Goal: Communication & Community: Answer question/provide support

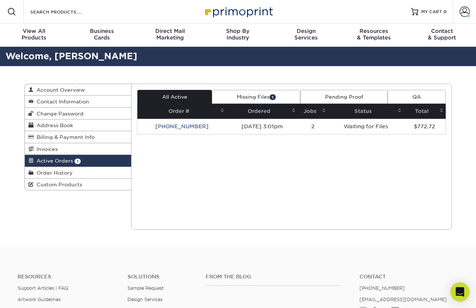
click at [459, 294] on icon "Open Intercom Messenger" at bounding box center [460, 292] width 10 height 10
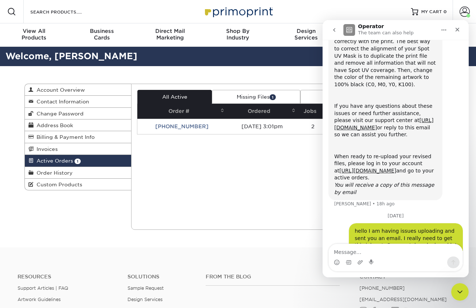
scroll to position [118, 0]
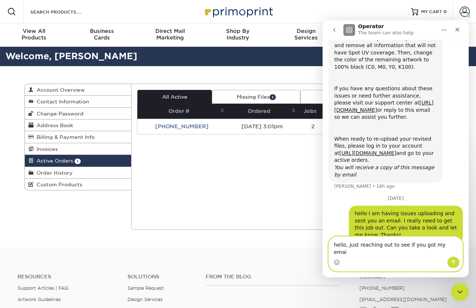
type textarea "hello, just reaching out to see if you got my email"
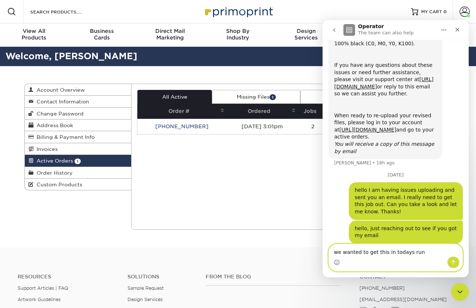
type textarea "we wanted to get this in todays run"
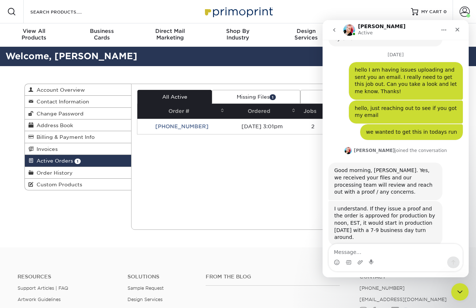
scroll to position [254, 0]
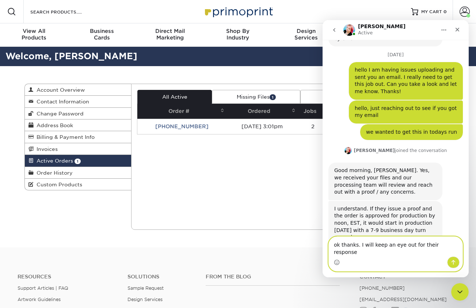
type textarea "ok thanks. I will keep an eye out for their response"
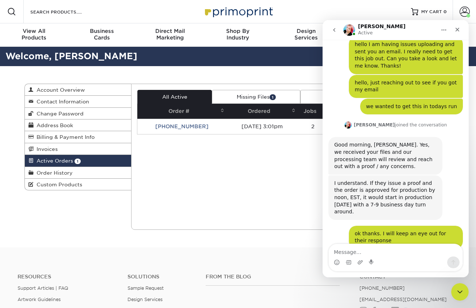
scroll to position [311, 0]
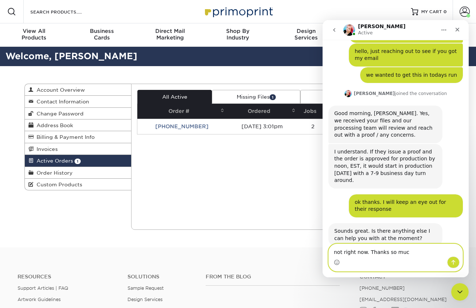
type textarea "not right now. Thanks so much"
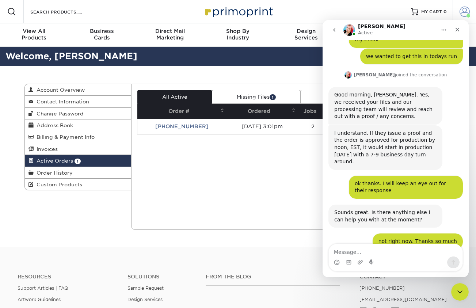
scroll to position [354, 0]
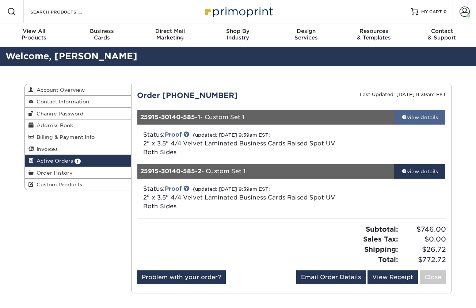
click at [429, 116] on div "view details" at bounding box center [420, 117] width 52 height 7
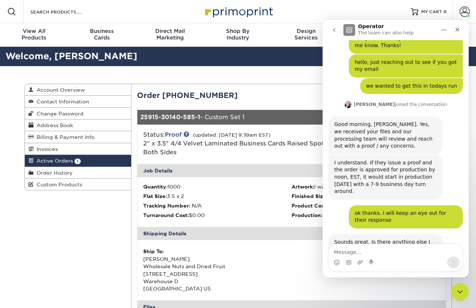
scroll to position [354, 0]
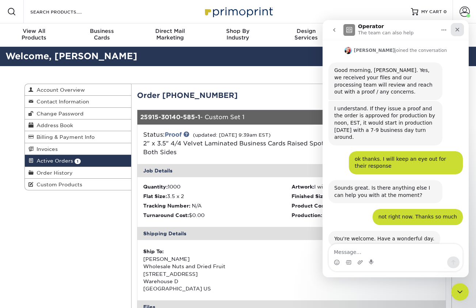
click at [459, 27] on icon "Close" at bounding box center [458, 30] width 6 height 6
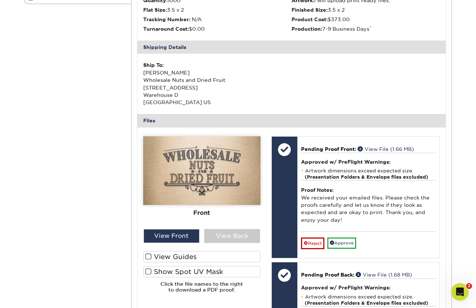
scroll to position [220, 0]
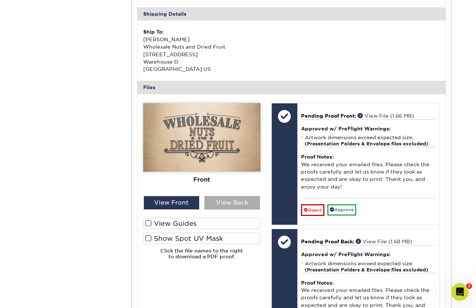
click at [234, 204] on div "View Back" at bounding box center [232, 203] width 56 height 14
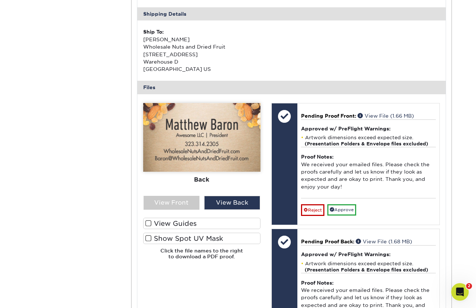
click at [148, 235] on span at bounding box center [148, 238] width 6 height 7
click at [0, 0] on input "Show Spot UV Mask" at bounding box center [0, 0] width 0 height 0
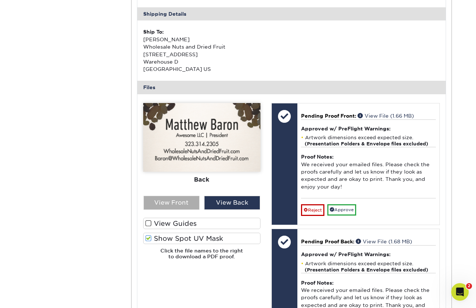
click at [189, 202] on div "View Front" at bounding box center [172, 203] width 56 height 14
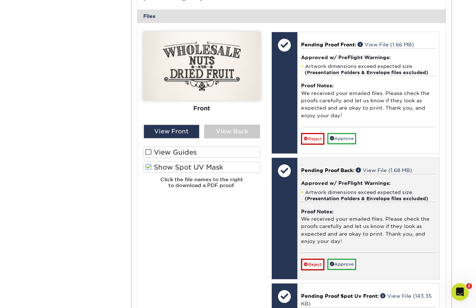
scroll to position [287, 0]
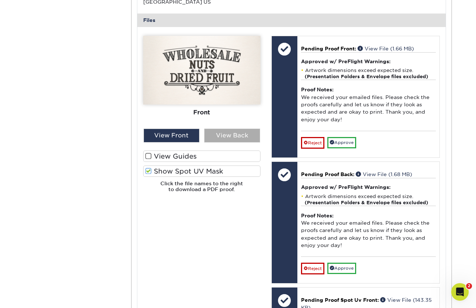
click at [246, 132] on div "View Back" at bounding box center [232, 136] width 56 height 14
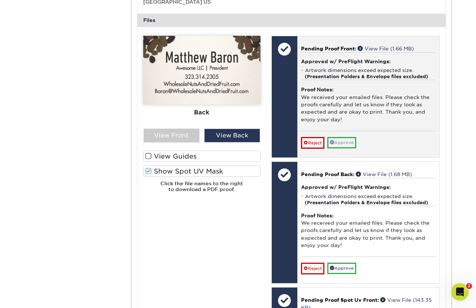
click at [346, 137] on link "Approve" at bounding box center [341, 142] width 29 height 11
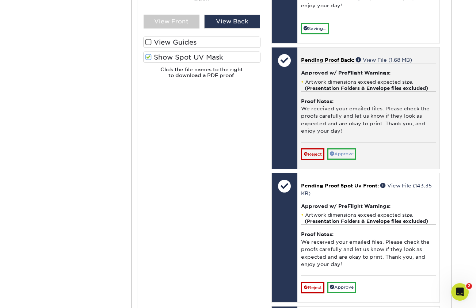
click at [345, 148] on link "Approve" at bounding box center [341, 153] width 29 height 11
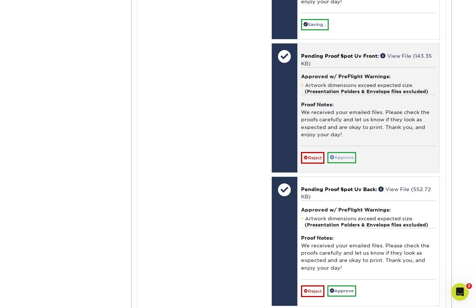
click at [346, 153] on link "Approve" at bounding box center [341, 157] width 29 height 11
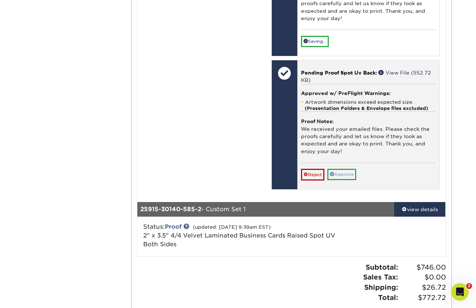
click at [346, 169] on link "Approve" at bounding box center [341, 174] width 29 height 11
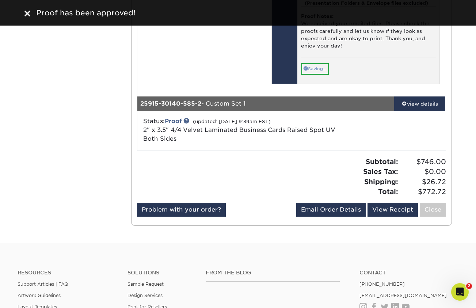
scroll to position [756, 0]
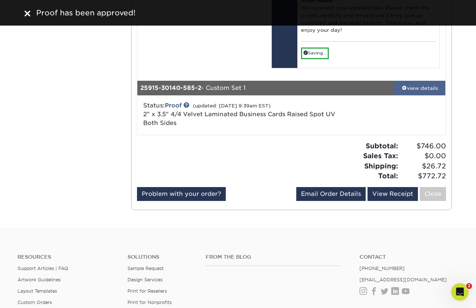
click at [424, 84] on div "view details" at bounding box center [420, 87] width 52 height 7
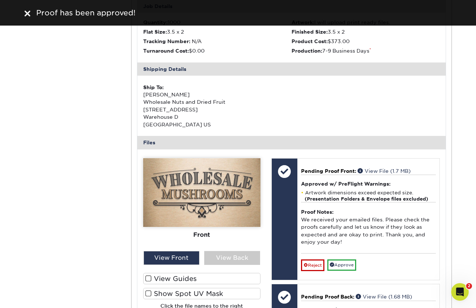
scroll to position [955, 0]
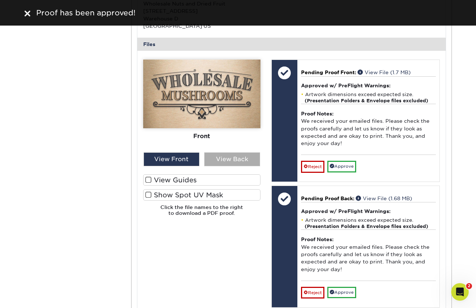
click at [230, 152] on div "View Back" at bounding box center [232, 159] width 56 height 14
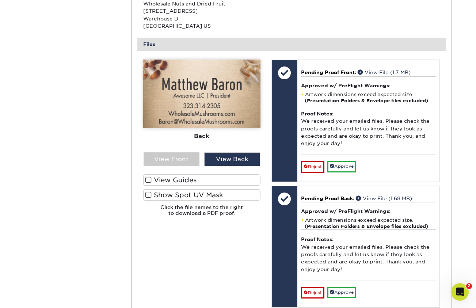
click at [149, 192] on span at bounding box center [148, 195] width 6 height 7
click at [0, 0] on input "Show Spot UV Mask" at bounding box center [0, 0] width 0 height 0
click at [151, 192] on span at bounding box center [148, 195] width 6 height 7
click at [0, 0] on input "Show Spot UV Mask" at bounding box center [0, 0] width 0 height 0
click at [148, 177] on span at bounding box center [148, 180] width 6 height 7
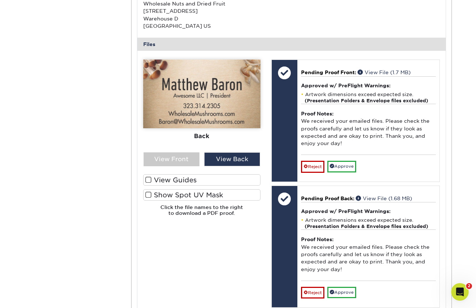
click at [0, 0] on input "View Guides" at bounding box center [0, 0] width 0 height 0
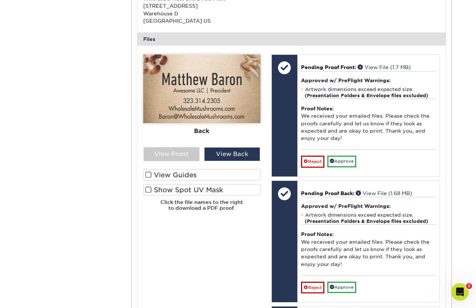
scroll to position [975, 0]
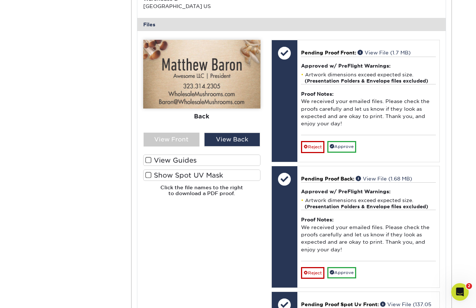
click at [149, 172] on span at bounding box center [148, 175] width 6 height 7
click at [0, 0] on input "Show Spot UV Mask" at bounding box center [0, 0] width 0 height 0
click at [149, 172] on span at bounding box center [148, 175] width 6 height 7
click at [0, 0] on input "Show Spot UV Mask" at bounding box center [0, 0] width 0 height 0
click at [149, 172] on span at bounding box center [148, 175] width 6 height 7
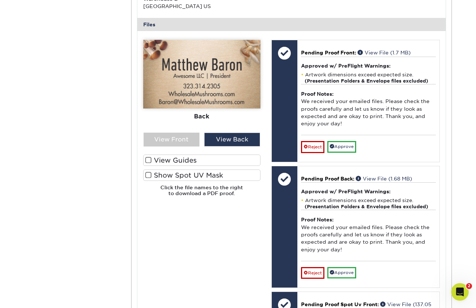
click at [0, 0] on input "Show Spot UV Mask" at bounding box center [0, 0] width 0 height 0
click at [459, 290] on icon "Open Intercom Messenger" at bounding box center [459, 291] width 12 height 12
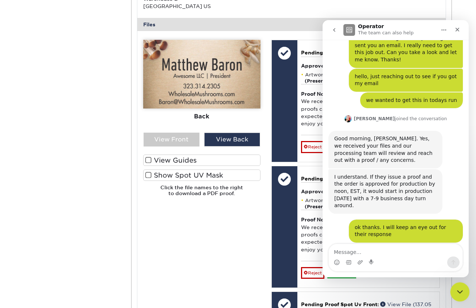
scroll to position [354, 0]
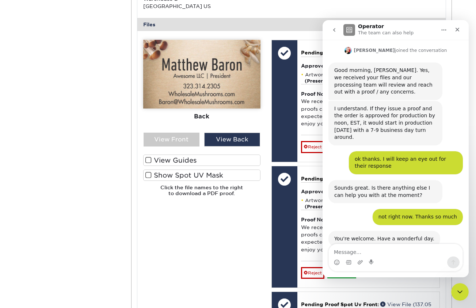
click at [334, 29] on icon "go back" at bounding box center [335, 30] width 6 height 6
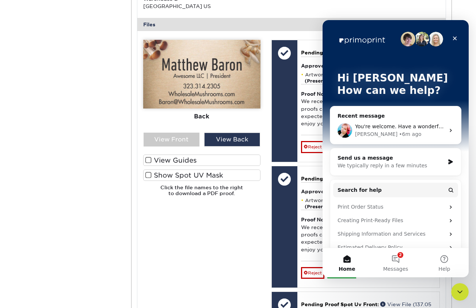
click at [413, 132] on div "Jenny • 6m ago" at bounding box center [400, 134] width 90 height 8
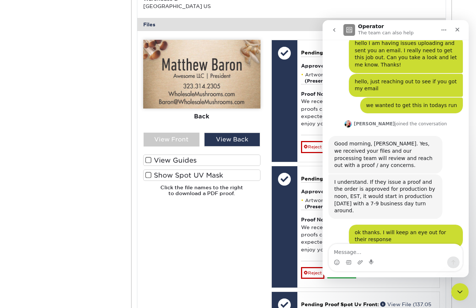
scroll to position [354, 0]
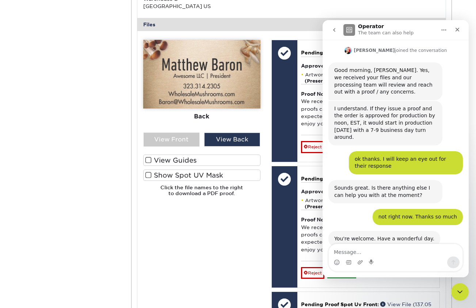
click at [357, 255] on textarea "Message…" at bounding box center [396, 250] width 134 height 12
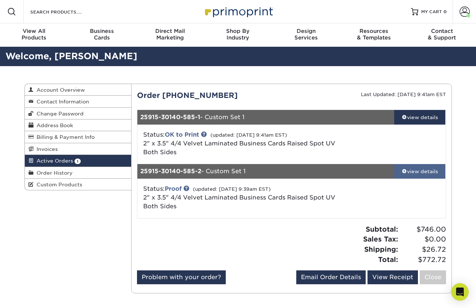
click at [423, 170] on div "view details" at bounding box center [420, 171] width 52 height 7
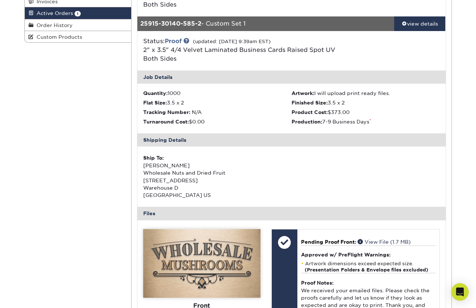
scroll to position [235, 0]
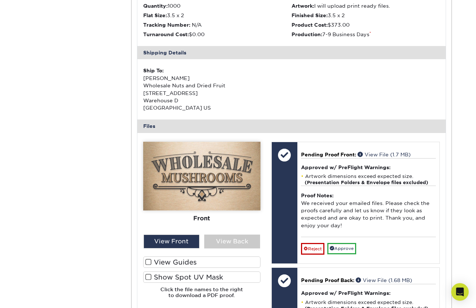
click at [148, 274] on span at bounding box center [148, 277] width 6 height 7
click at [0, 0] on input "Show Spot UV Mask" at bounding box center [0, 0] width 0 height 0
click at [249, 240] on div "View Back" at bounding box center [232, 242] width 56 height 14
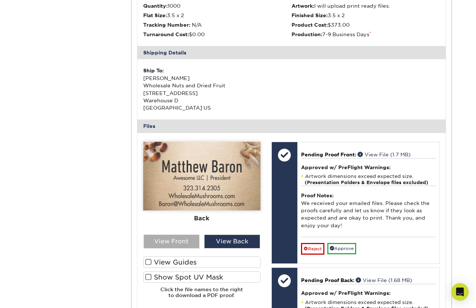
click at [183, 239] on div "View Front" at bounding box center [172, 242] width 56 height 14
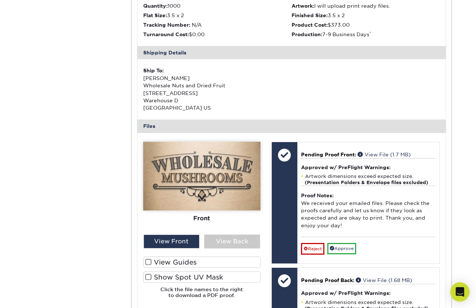
click at [467, 290] on div "Open Intercom Messenger" at bounding box center [460, 292] width 19 height 19
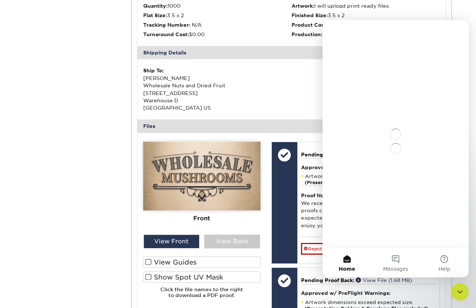
scroll to position [0, 0]
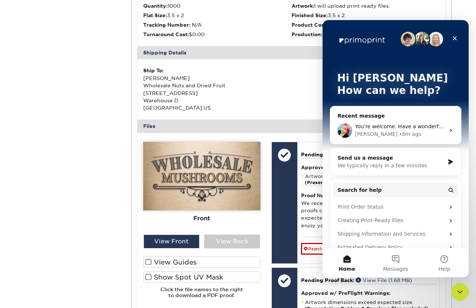
click at [387, 129] on span "You're welcome. Have a wonderful day." at bounding box center [405, 127] width 100 height 6
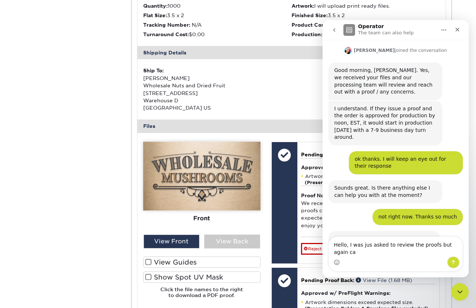
scroll to position [361, 0]
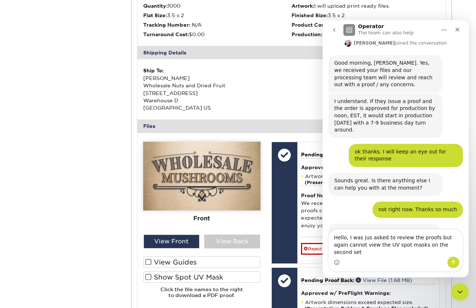
type textarea "Hello, I was jus asked to review the proofs but again cannot view the UV spot m…"
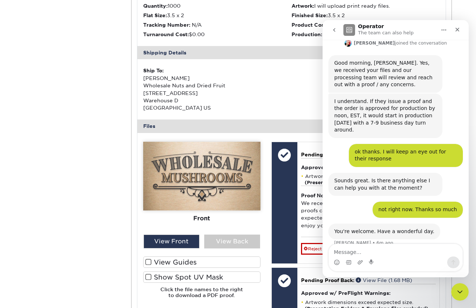
scroll to position [390, 0]
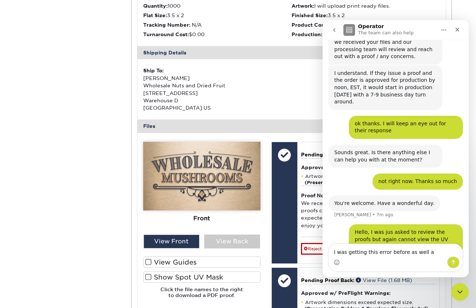
type textarea "I was getting this error before as well"
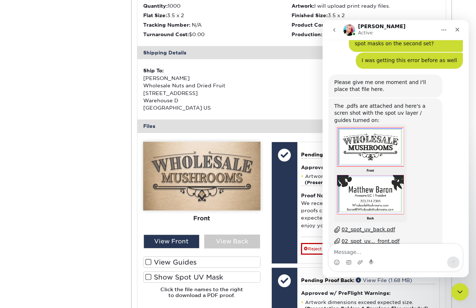
scroll to position [586, 0]
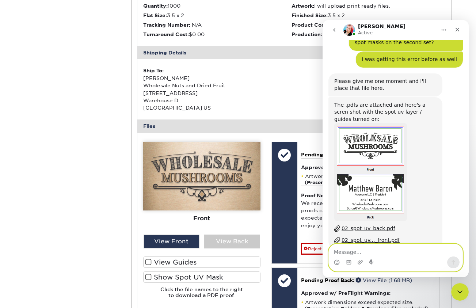
click at [351, 253] on textarea "Message…" at bounding box center [396, 250] width 134 height 12
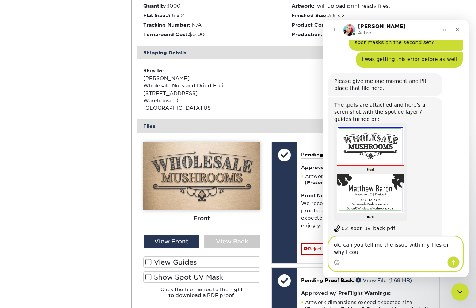
scroll to position [594, 0]
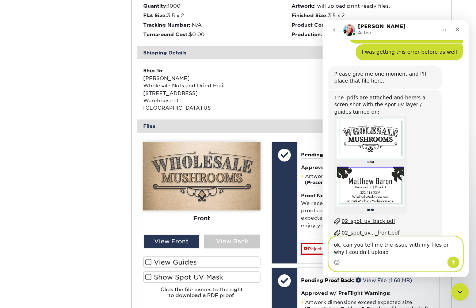
type textarea "ok, can you tell me the issue with my files or why I couldn't upload?"
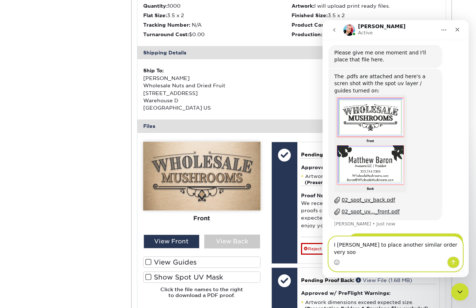
type textarea "I ned to place another similar order very soon"
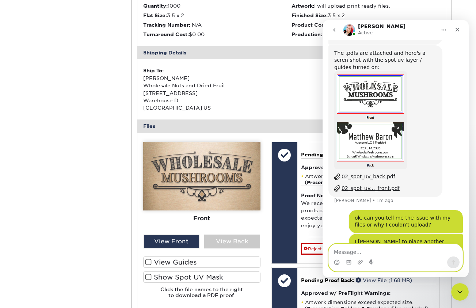
scroll to position [666, 0]
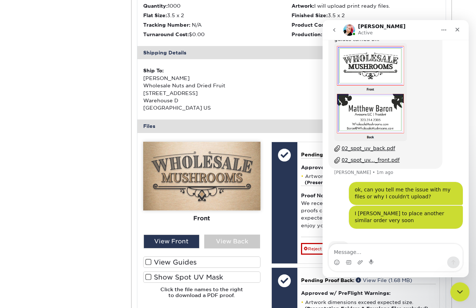
click at [460, 290] on icon "Close Intercom Messenger" at bounding box center [459, 291] width 9 height 9
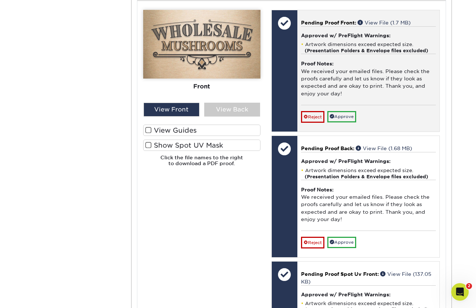
scroll to position [336, 0]
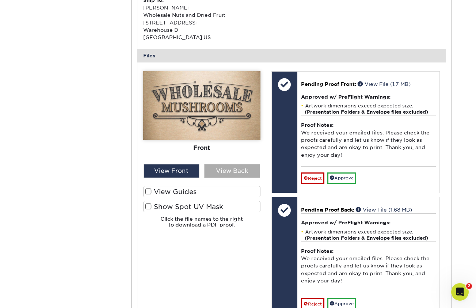
click at [226, 139] on div "Front Back View Front" at bounding box center [201, 124] width 117 height 107
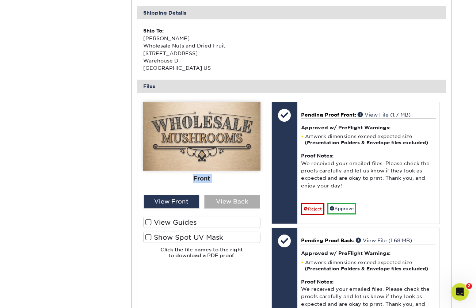
click at [229, 167] on div "Front Back View Front" at bounding box center [201, 155] width 117 height 107
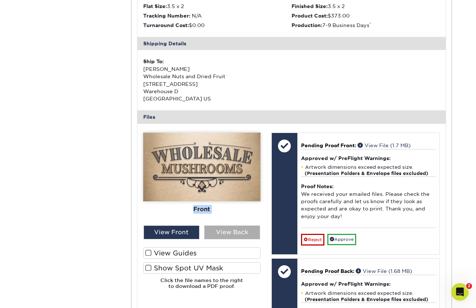
click at [224, 235] on div "View Back" at bounding box center [232, 233] width 56 height 14
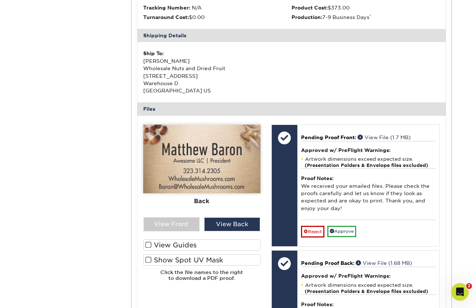
click at [132, 191] on div "Current Orders 1 Active 0 Missing Files Pending Proofs $0.00" at bounding box center [292, 279] width 320 height 883
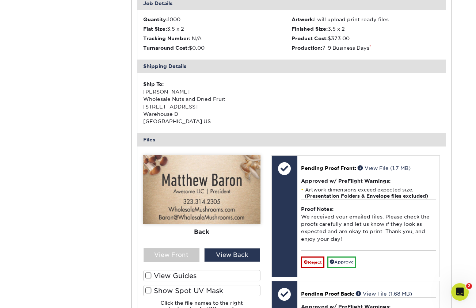
click at [148, 288] on span at bounding box center [148, 290] width 6 height 7
click at [0, 0] on input "Show Spot UV Mask" at bounding box center [0, 0] width 0 height 0
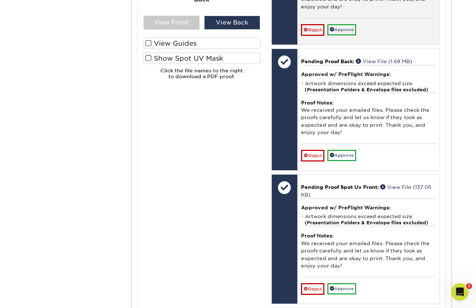
scroll to position [423, 0]
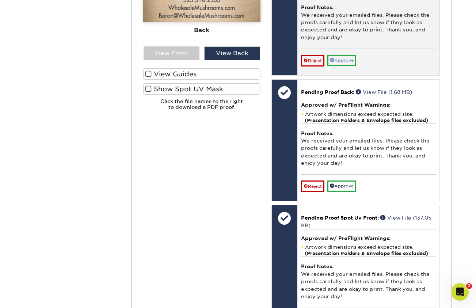
click at [347, 55] on link "Approve" at bounding box center [341, 60] width 29 height 11
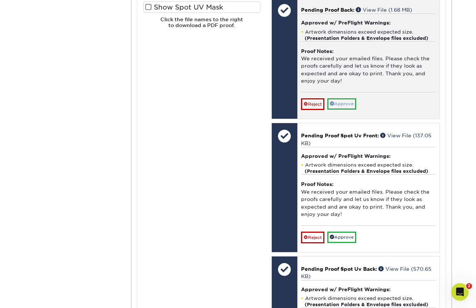
click at [355, 102] on link "Approve" at bounding box center [341, 103] width 29 height 11
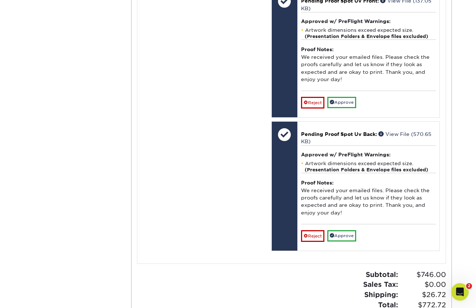
click at [355, 102] on div "Pending Proof Spot Uv Front: View File (137.05 KB) Approved w/ PreFlight Warnin…" at bounding box center [369, 52] width 142 height 129
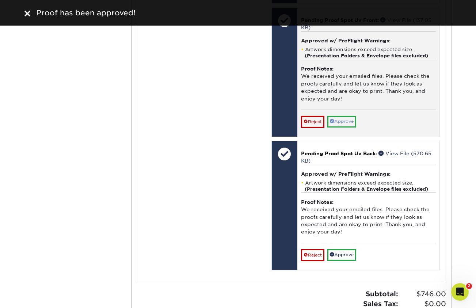
click at [351, 119] on link "Approve" at bounding box center [341, 121] width 29 height 11
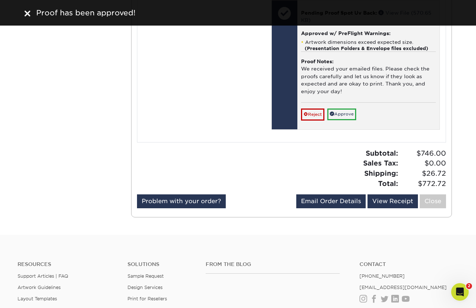
scroll to position [715, 0]
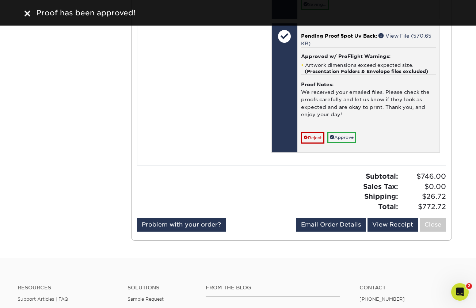
click at [352, 111] on div "Proof Notes: We received your emailed files. Please check the proofs carefully …" at bounding box center [368, 100] width 135 height 51
click at [349, 132] on link "Approve" at bounding box center [341, 137] width 29 height 11
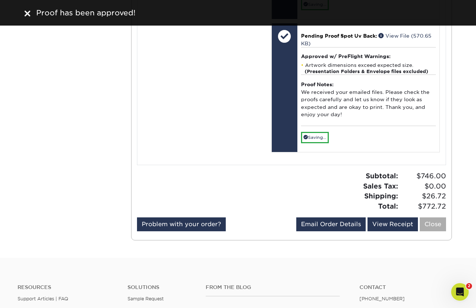
scroll to position [684, 0]
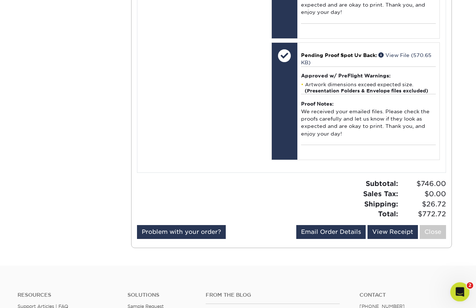
click at [459, 290] on icon "Open Intercom Messenger" at bounding box center [459, 291] width 12 height 12
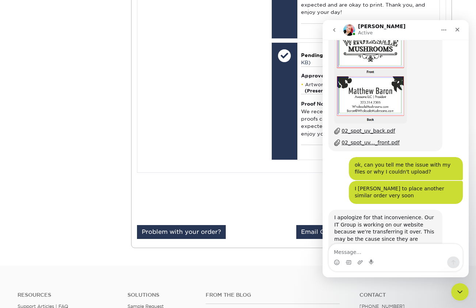
scroll to position [688, 0]
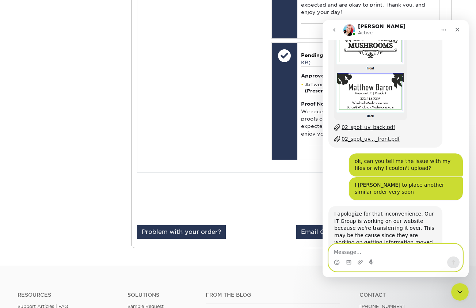
click at [343, 250] on textarea "Message…" at bounding box center [396, 250] width 134 height 12
type textarea "ok. Thanks"
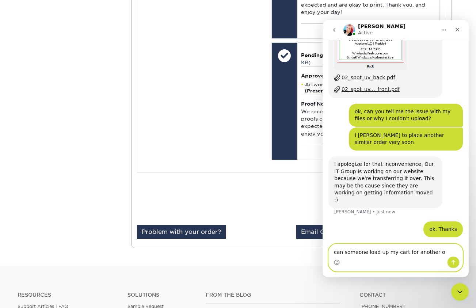
scroll to position [709, 0]
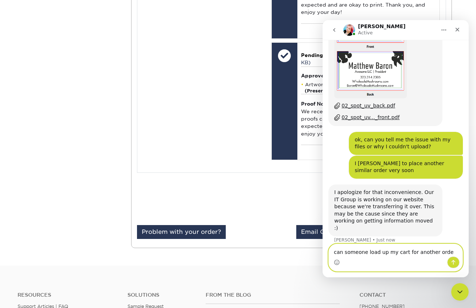
type textarea "can someone load up my cart for another order"
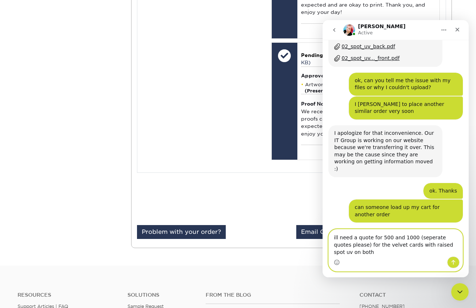
scroll to position [776, 0]
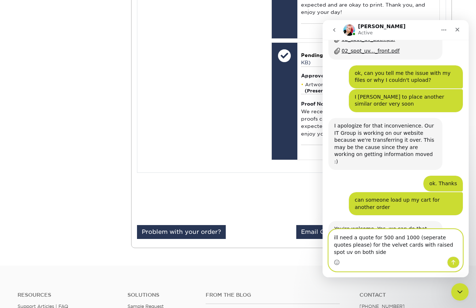
type textarea "ill need a quote for 500 and 1000 (seperate quotes please) for the velvet cards…"
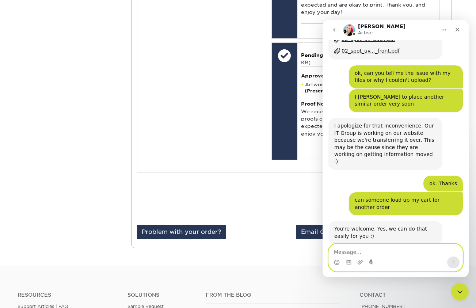
scroll to position [796, 0]
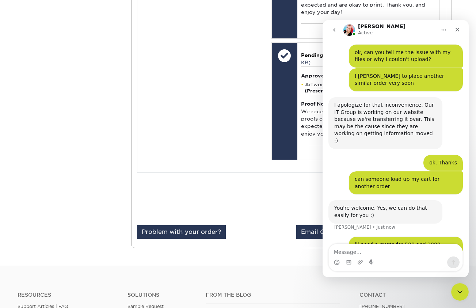
click at [335, 29] on icon "go back" at bounding box center [334, 30] width 2 height 4
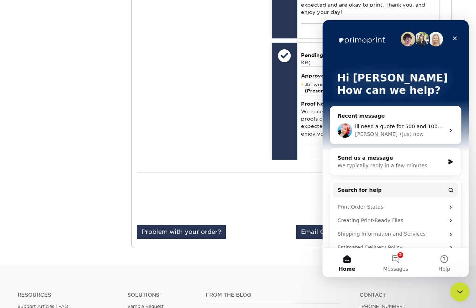
click at [457, 285] on div "Close Intercom Messenger" at bounding box center [459, 291] width 18 height 18
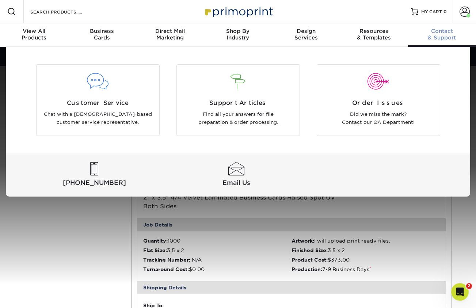
click at [448, 35] on div "Contact & Support" at bounding box center [442, 34] width 68 height 13
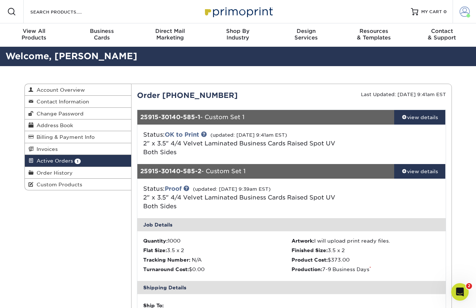
click at [467, 16] on span at bounding box center [469, 16] width 4 height 4
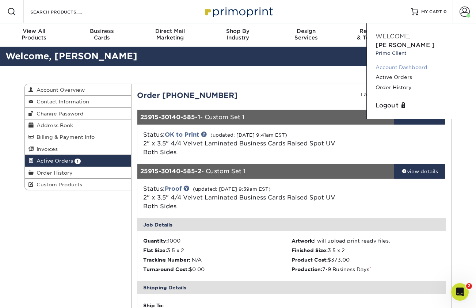
click at [405, 63] on link "Account Dashboard" at bounding box center [422, 68] width 92 height 10
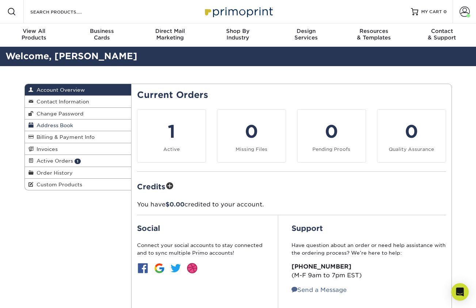
click at [58, 127] on span "Address Book" at bounding box center [53, 125] width 39 height 6
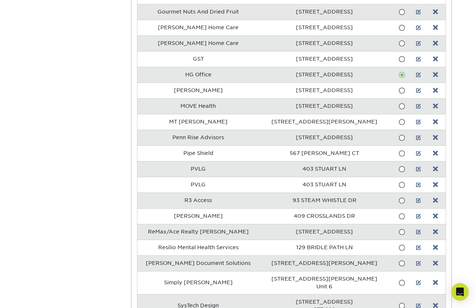
scroll to position [792, 0]
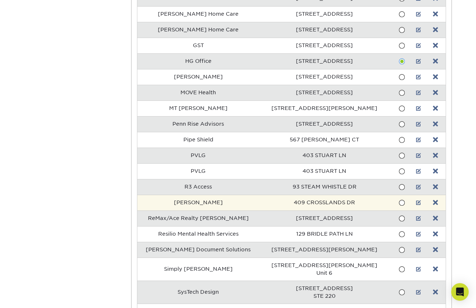
click at [227, 202] on td "[PERSON_NAME]" at bounding box center [198, 203] width 122 height 16
click at [420, 200] on link at bounding box center [418, 203] width 5 height 6
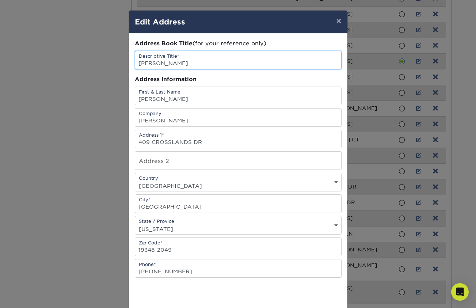
drag, startPoint x: 220, startPoint y: 63, endPoint x: 130, endPoint y: 63, distance: 89.5
click at [130, 63] on div "Address Book Title (for your reference only) Descriptive Title* Rebecca Austill…" at bounding box center [238, 200] width 219 height 332
click at [341, 23] on button "×" at bounding box center [338, 21] width 17 height 20
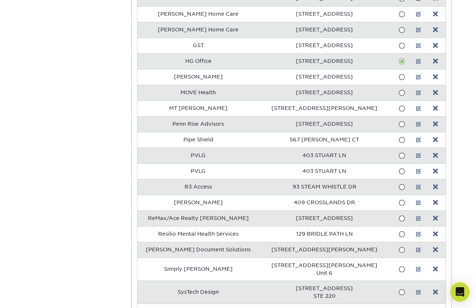
click at [460, 295] on icon "Open Intercom Messenger" at bounding box center [460, 292] width 8 height 10
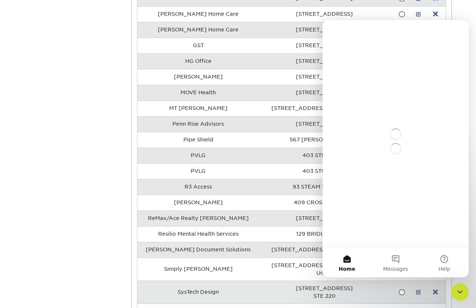
scroll to position [0, 0]
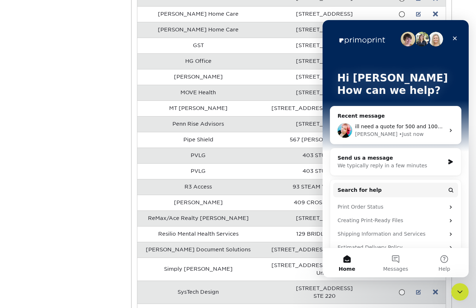
click at [400, 131] on div "Jenny • Just now" at bounding box center [400, 134] width 90 height 8
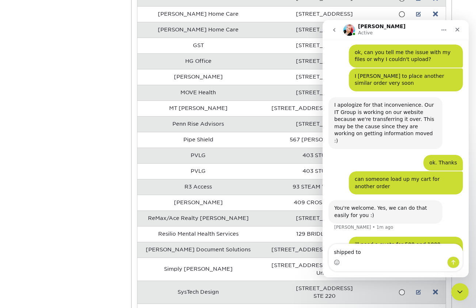
scroll to position [825, 0]
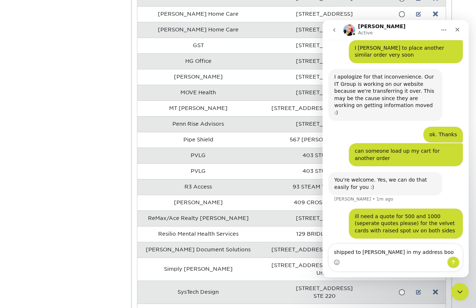
type textarea "shipped to Rebecca Austill-Clausen in my address book"
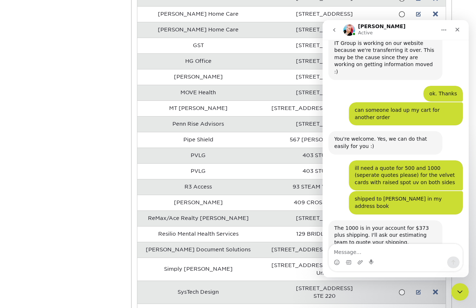
scroll to position [869, 0]
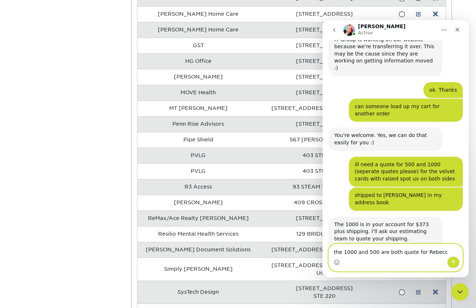
type textarea "the 1000 and 500 are both quote for Rebecca"
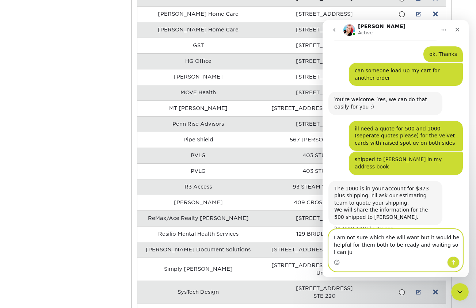
scroll to position [912, 0]
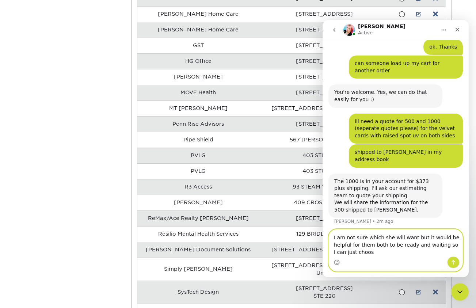
type textarea "I am not sure which she will want but it would be helpful for them both to be r…"
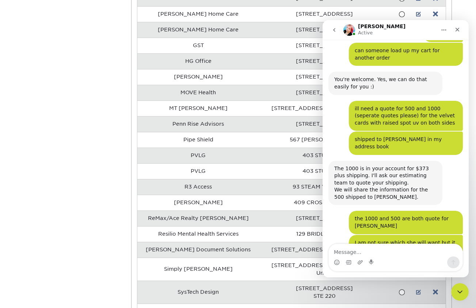
scroll to position [957, 0]
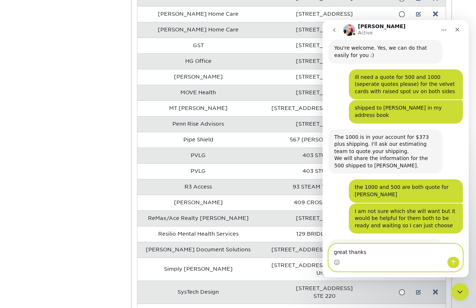
type textarea "great thanks!"
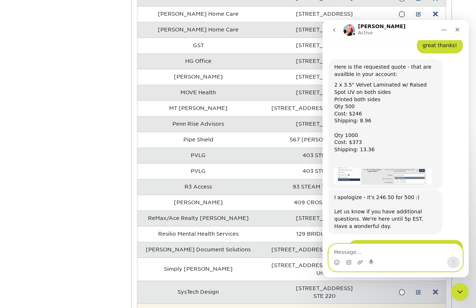
scroll to position [1249, 0]
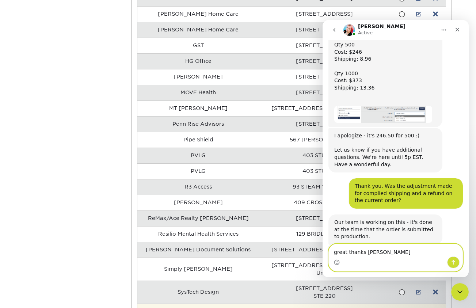
type textarea "great thanks again"
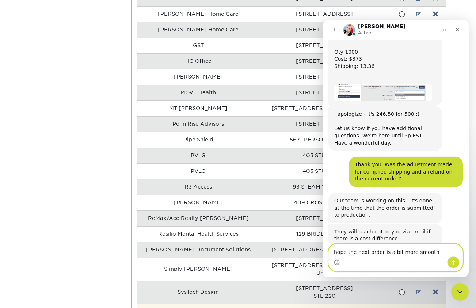
scroll to position [1299, 0]
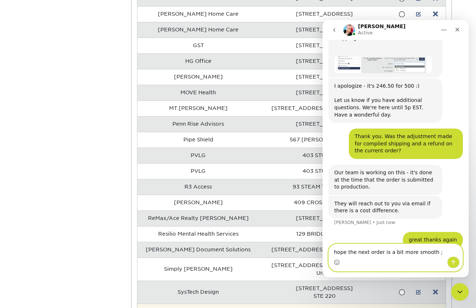
type textarea "hope the next order is a bit more smooth ;)"
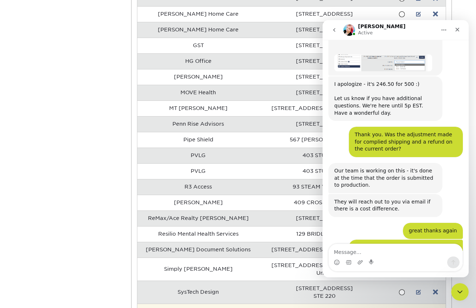
scroll to position [1325, 0]
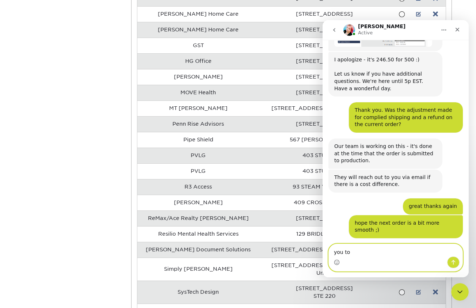
type textarea "you too"
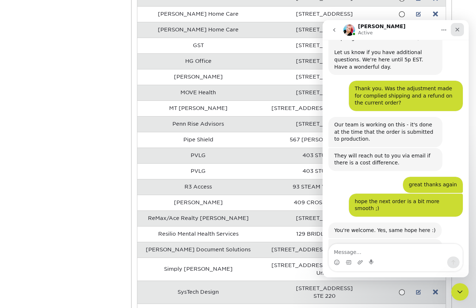
click at [458, 31] on icon "Close" at bounding box center [458, 30] width 6 height 6
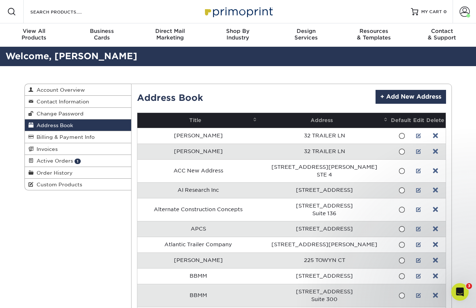
scroll to position [707, 0]
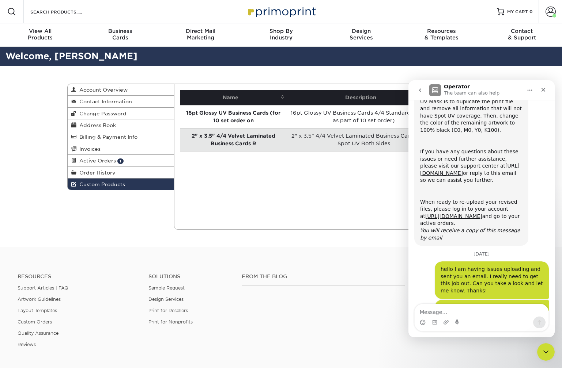
scroll to position [1155, 0]
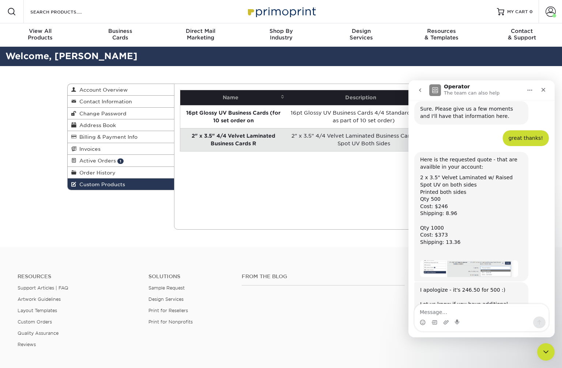
click at [447, 309] on textarea "Message…" at bounding box center [481, 310] width 134 height 12
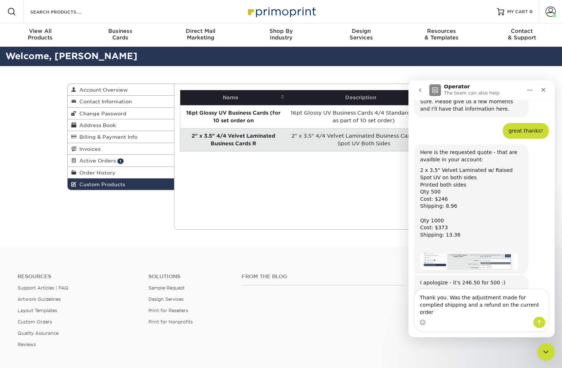
type textarea "Thank you. Was the adjustment made for complied shipping and a refund on the cu…"
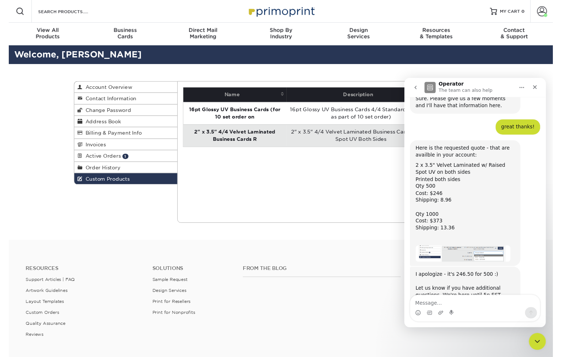
scroll to position [1190, 0]
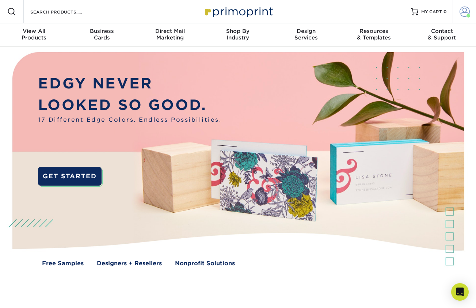
click at [467, 6] on link "Account" at bounding box center [464, 11] width 23 height 23
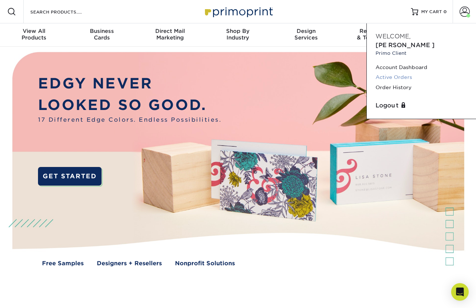
click at [400, 72] on link "Active Orders" at bounding box center [422, 77] width 92 height 10
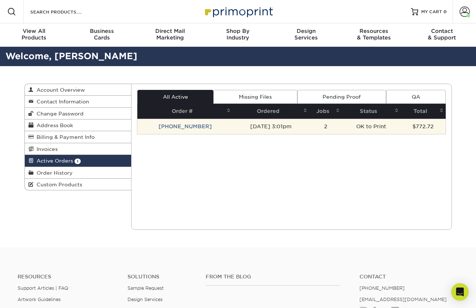
click at [269, 127] on td "[DATE] 3:01pm" at bounding box center [271, 126] width 76 height 15
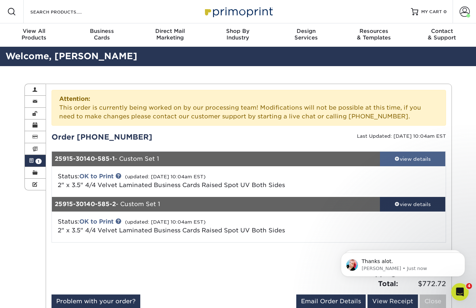
click at [416, 155] on div "view details" at bounding box center [413, 158] width 66 height 7
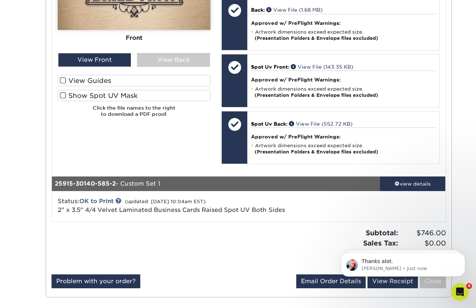
scroll to position [416, 0]
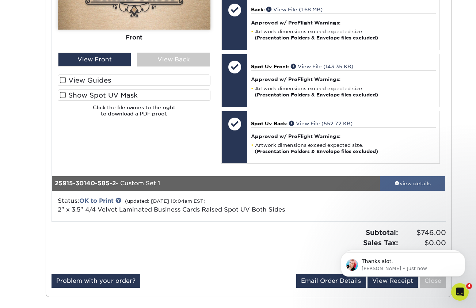
click at [415, 181] on div "view details" at bounding box center [413, 183] width 66 height 7
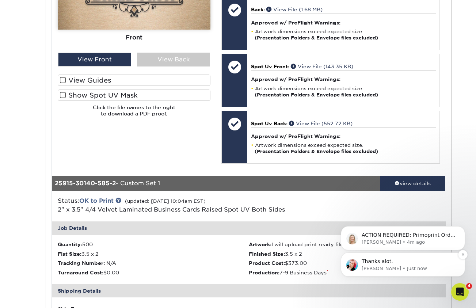
click at [405, 263] on p "Thanks alot." at bounding box center [409, 261] width 94 height 7
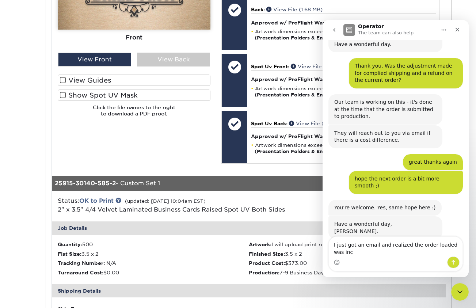
scroll to position [1376, 0]
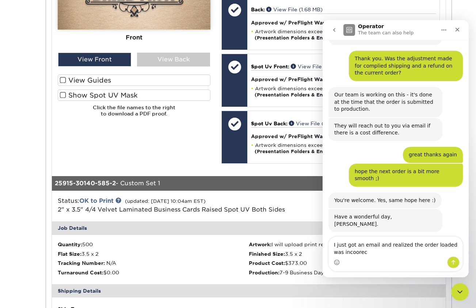
type textarea "I just got an email and realized the order loaded was incoorect"
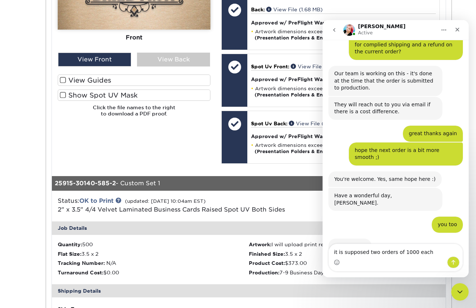
type textarea "it is supposed two orders of 1000 each"
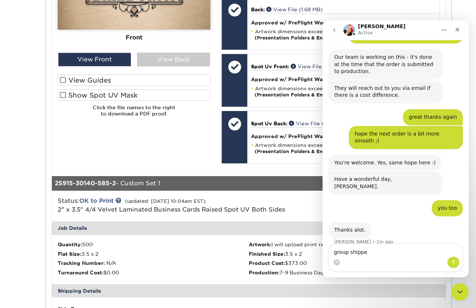
type textarea "group shipped"
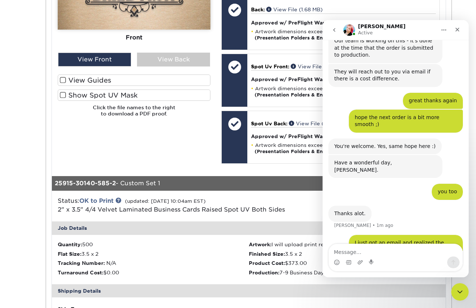
scroll to position [1458, 0]
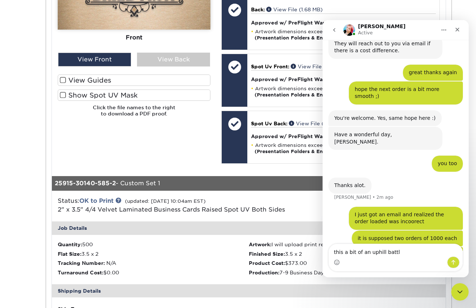
type textarea "this a bit of an uphill battle"
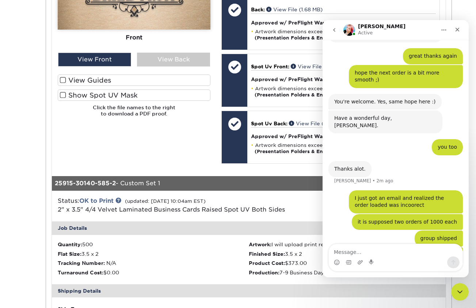
click at [171, 235] on ul "Quantity: 500 Artwork: I will upload print ready files. Flat Size: 3.5 x 2 Fini…" at bounding box center [249, 259] width 394 height 49
click at [347, 252] on textarea "Message…" at bounding box center [396, 250] width 134 height 12
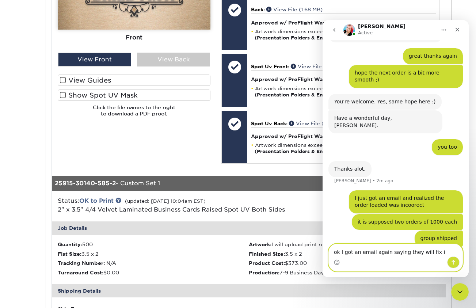
type textarea "ok I got an email again saying they will fix it"
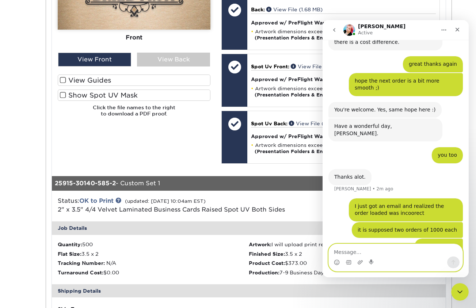
scroll to position [1491, 0]
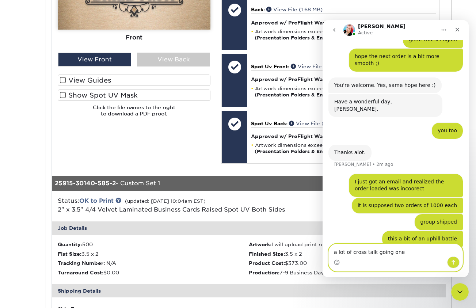
type textarea "a lot of cross talk going on"
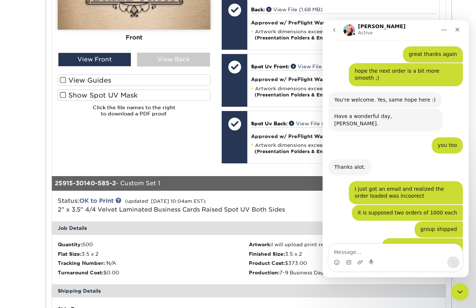
scroll to position [1508, 0]
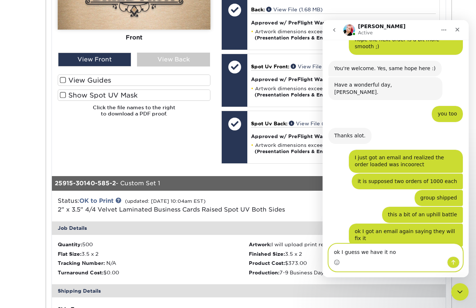
type textarea "ok I guess we have it now"
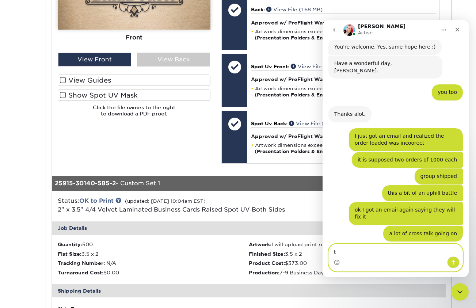
type textarea "ty"
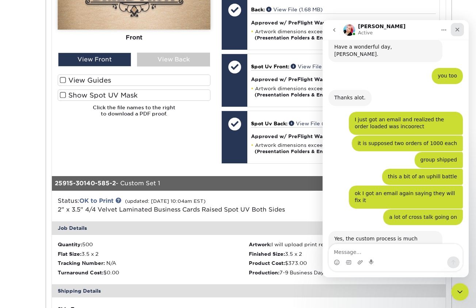
click at [457, 27] on icon "Close" at bounding box center [458, 30] width 6 height 6
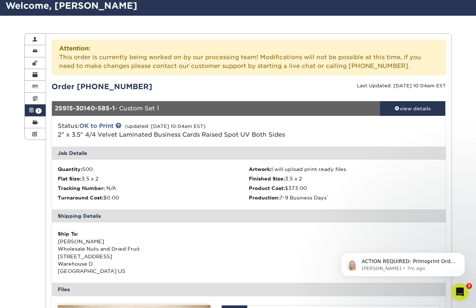
scroll to position [20, 0]
